Goal: Information Seeking & Learning: Learn about a topic

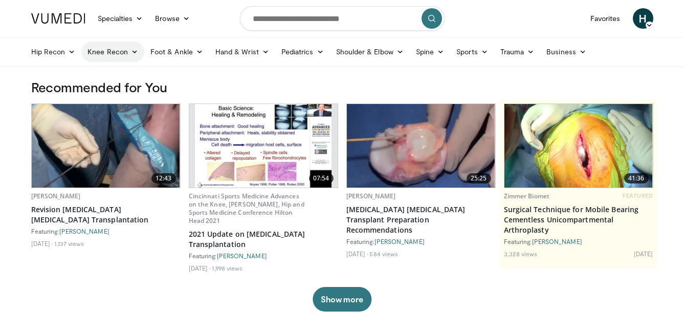
click at [119, 53] on link "Knee Recon" at bounding box center [112, 51] width 63 height 20
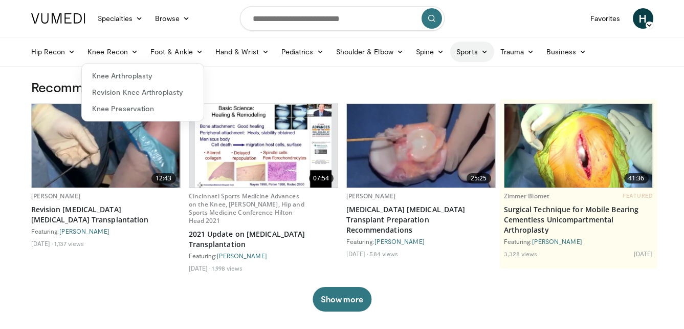
click at [482, 52] on icon at bounding box center [484, 51] width 7 height 7
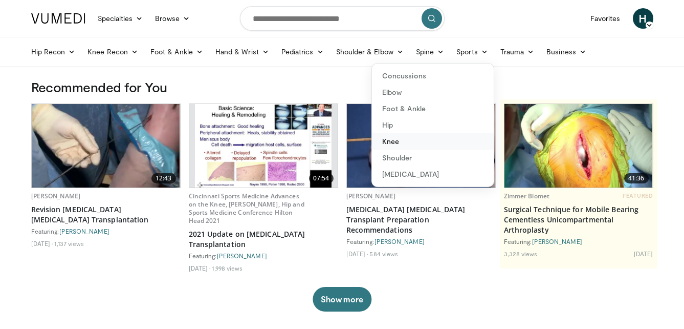
click at [389, 141] on link "Knee" at bounding box center [433, 141] width 122 height 16
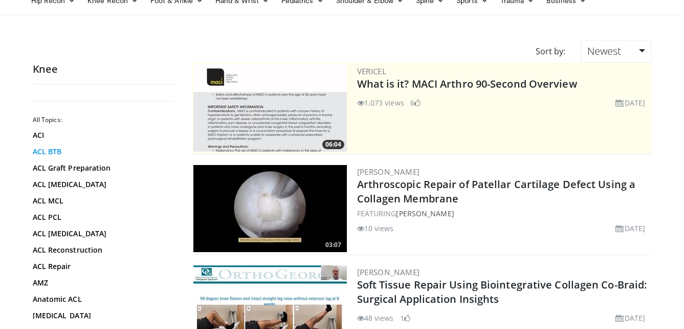
scroll to position [51, 0]
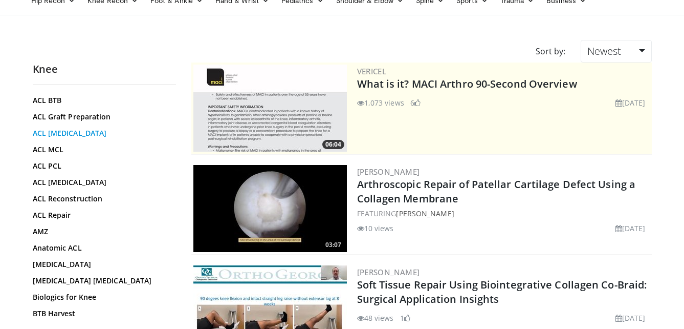
click at [75, 134] on link "ACL [MEDICAL_DATA]" at bounding box center [102, 133] width 138 height 10
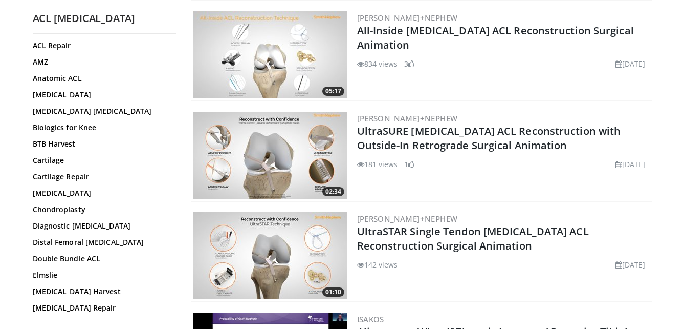
scroll to position [154, 0]
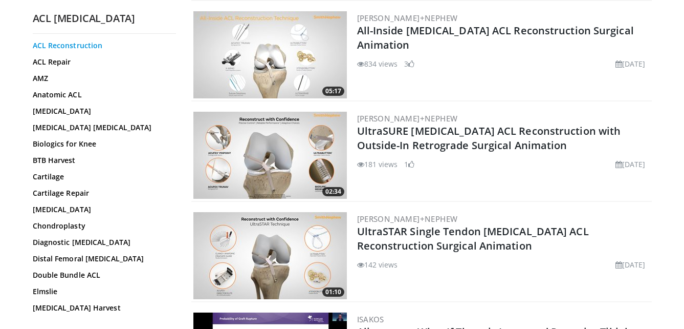
click at [70, 44] on link "ACL Reconstruction" at bounding box center [102, 45] width 138 height 10
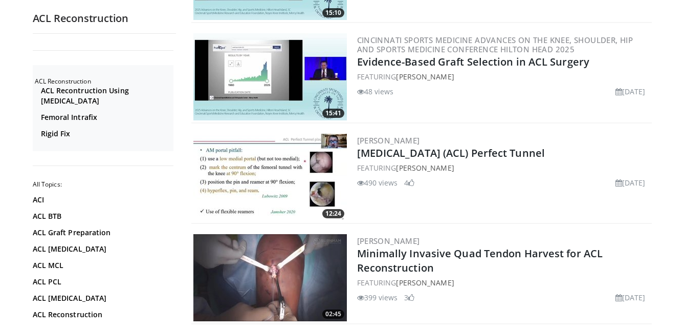
scroll to position [1638, 0]
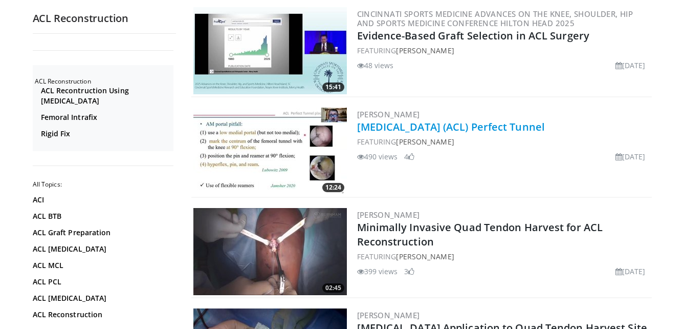
click at [437, 120] on link "[MEDICAL_DATA] (ACL) Perfect Tunnel" at bounding box center [451, 127] width 188 height 14
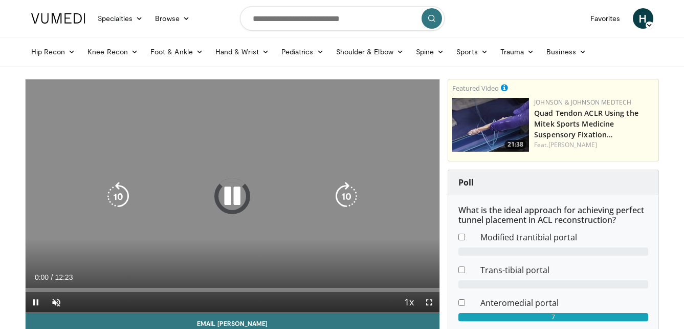
scroll to position [51, 0]
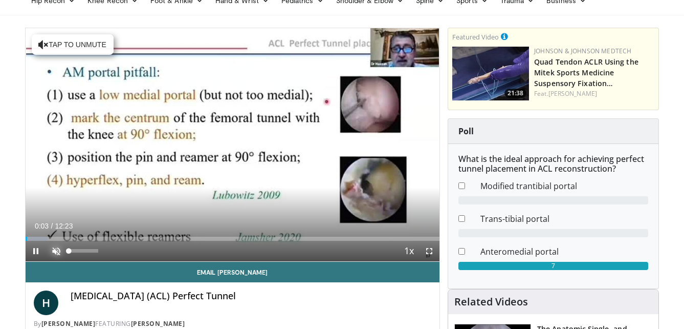
click at [54, 250] on span "Video Player" at bounding box center [56, 251] width 20 height 20
click at [432, 248] on span "Video Player" at bounding box center [429, 251] width 20 height 20
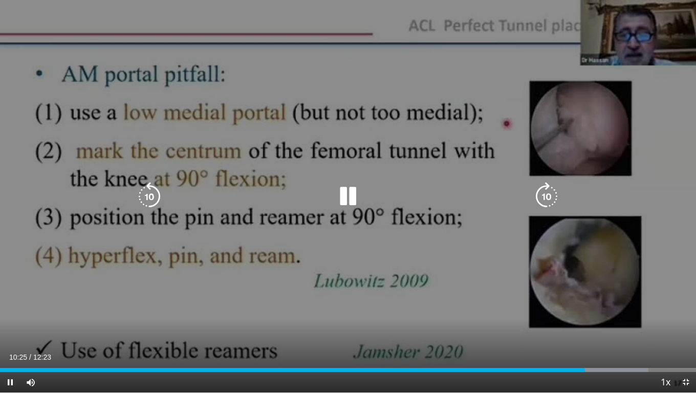
click at [242, 241] on div "10 seconds Tap to unmute" at bounding box center [348, 196] width 696 height 393
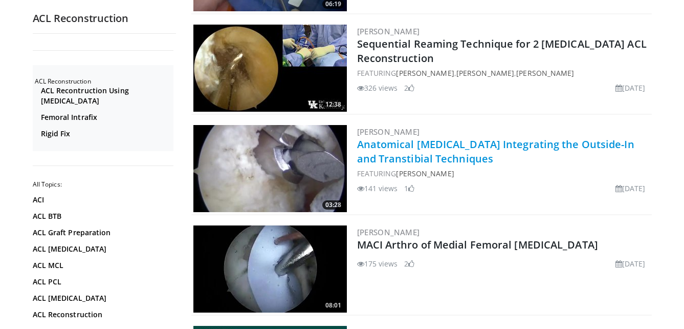
scroll to position [2021, 0]
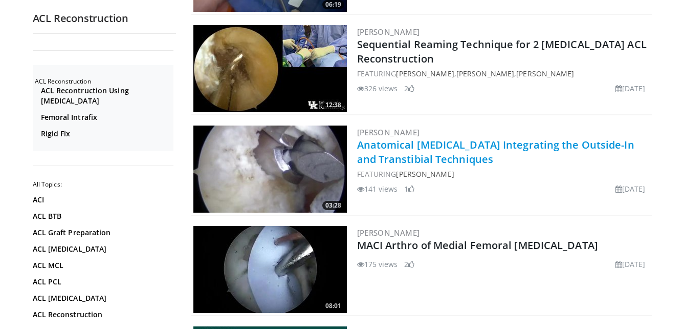
click at [437, 144] on link "Anatomical [MEDICAL_DATA] Integrating the Outside-In and Transtibial Techniques" at bounding box center [495, 152] width 277 height 28
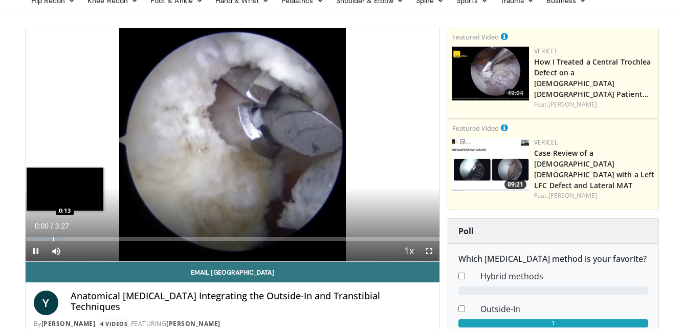
click at [53, 234] on div "Loaded : 9.60% 0:00 0:13" at bounding box center [233, 236] width 415 height 10
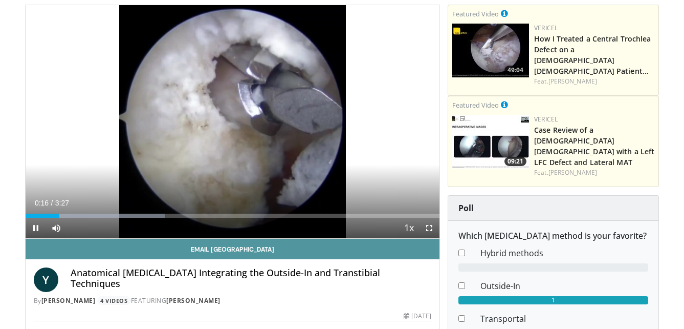
scroll to position [51, 0]
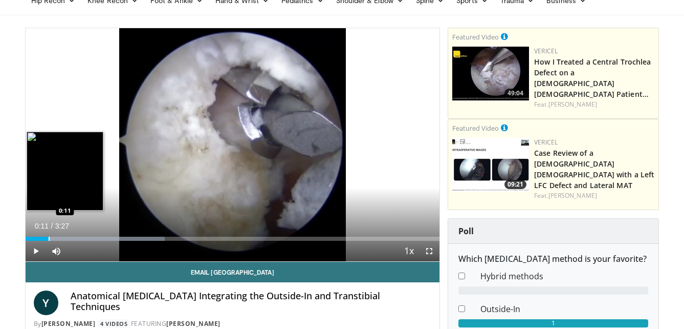
click at [48, 235] on div "Loaded : 33.67% 0:11 0:11" at bounding box center [233, 236] width 415 height 10
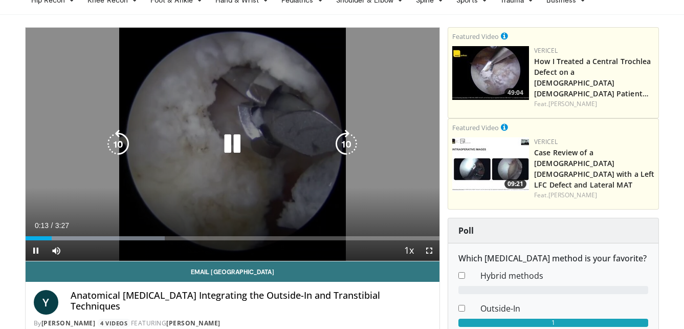
scroll to position [102, 0]
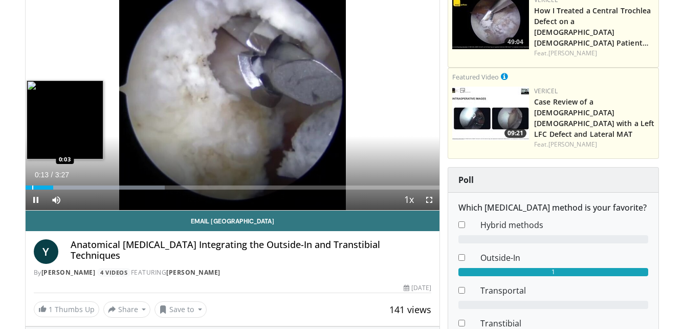
click at [32, 186] on div "Progress Bar" at bounding box center [32, 187] width 1 height 4
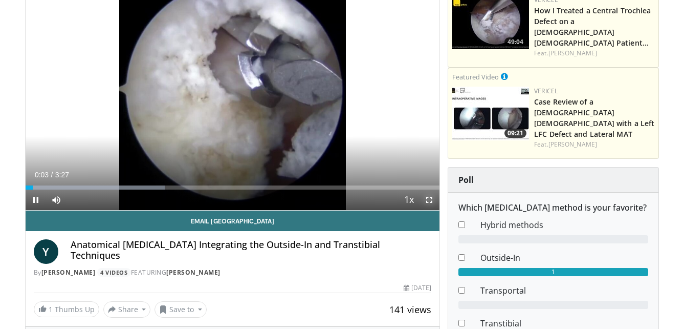
click at [426, 203] on span "Video Player" at bounding box center [429, 199] width 20 height 20
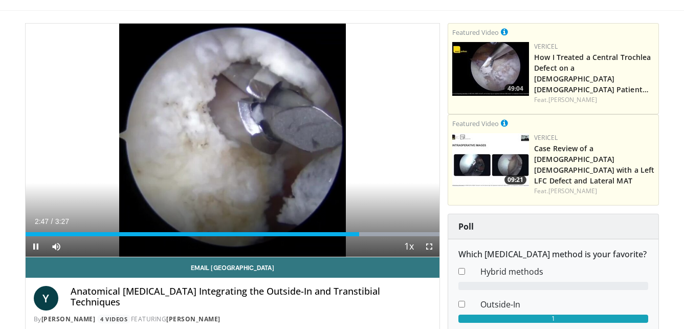
scroll to position [0, 0]
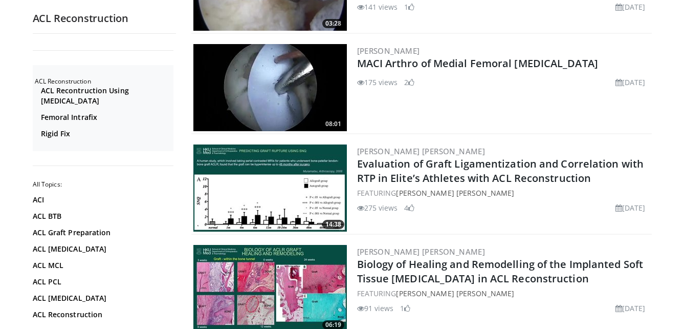
scroll to position [2123, 0]
